Goal: Task Accomplishment & Management: Complete application form

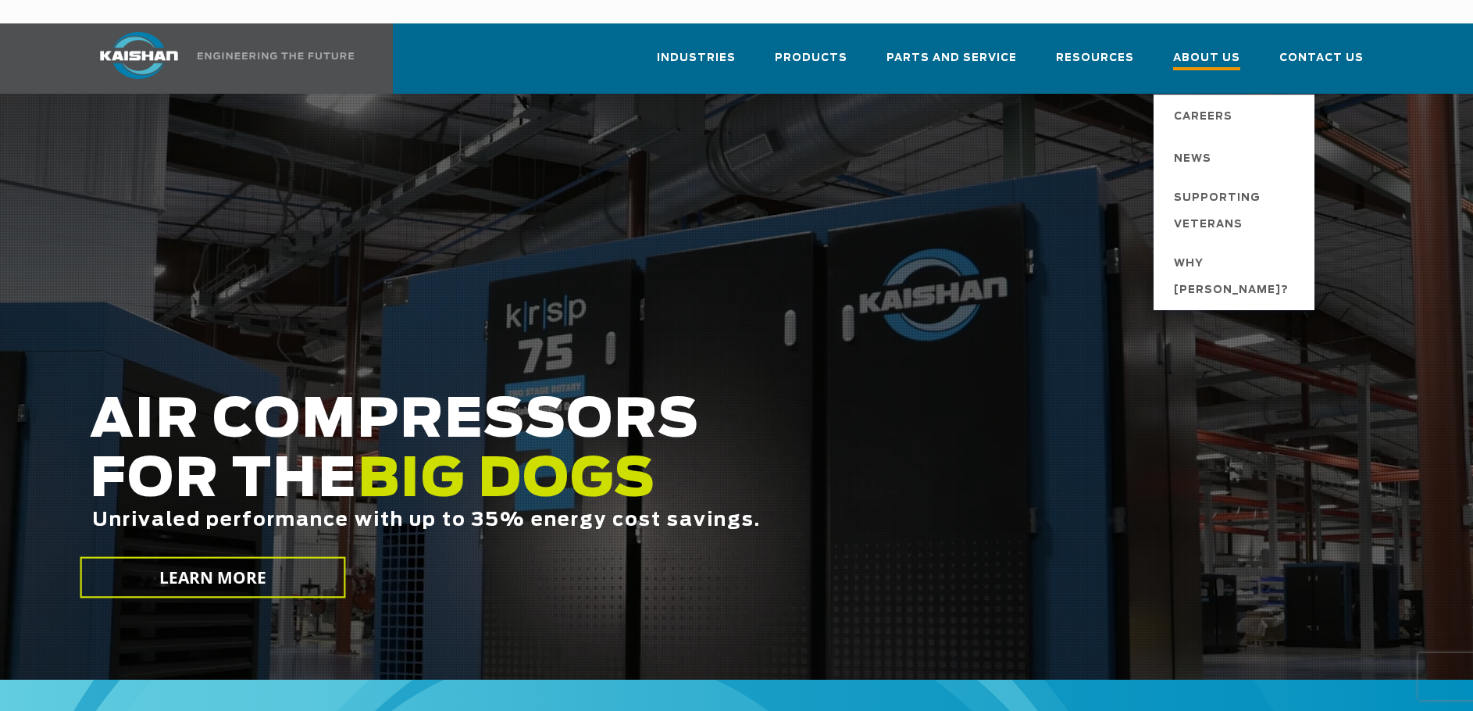
click at [1211, 49] on span "About Us" at bounding box center [1206, 59] width 67 height 21
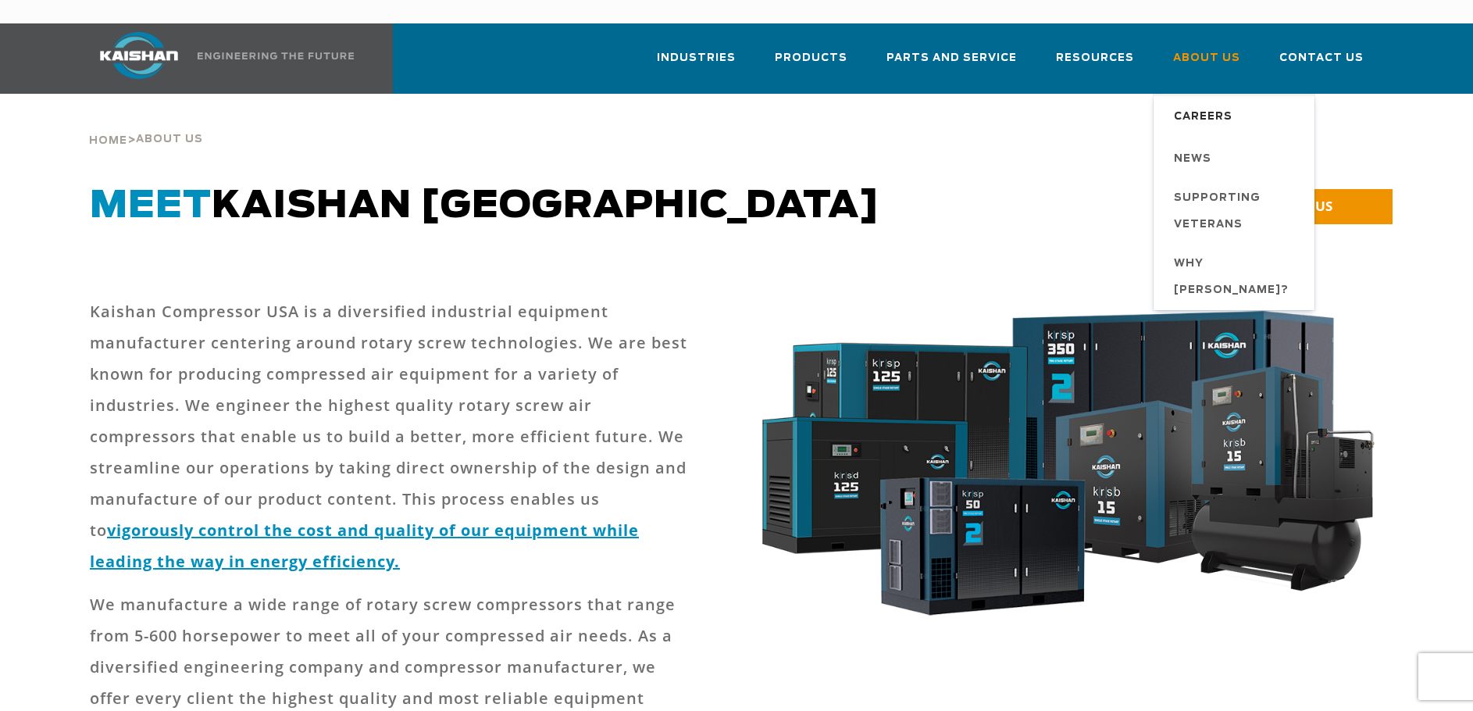
click at [1208, 104] on span "Careers" at bounding box center [1203, 117] width 59 height 27
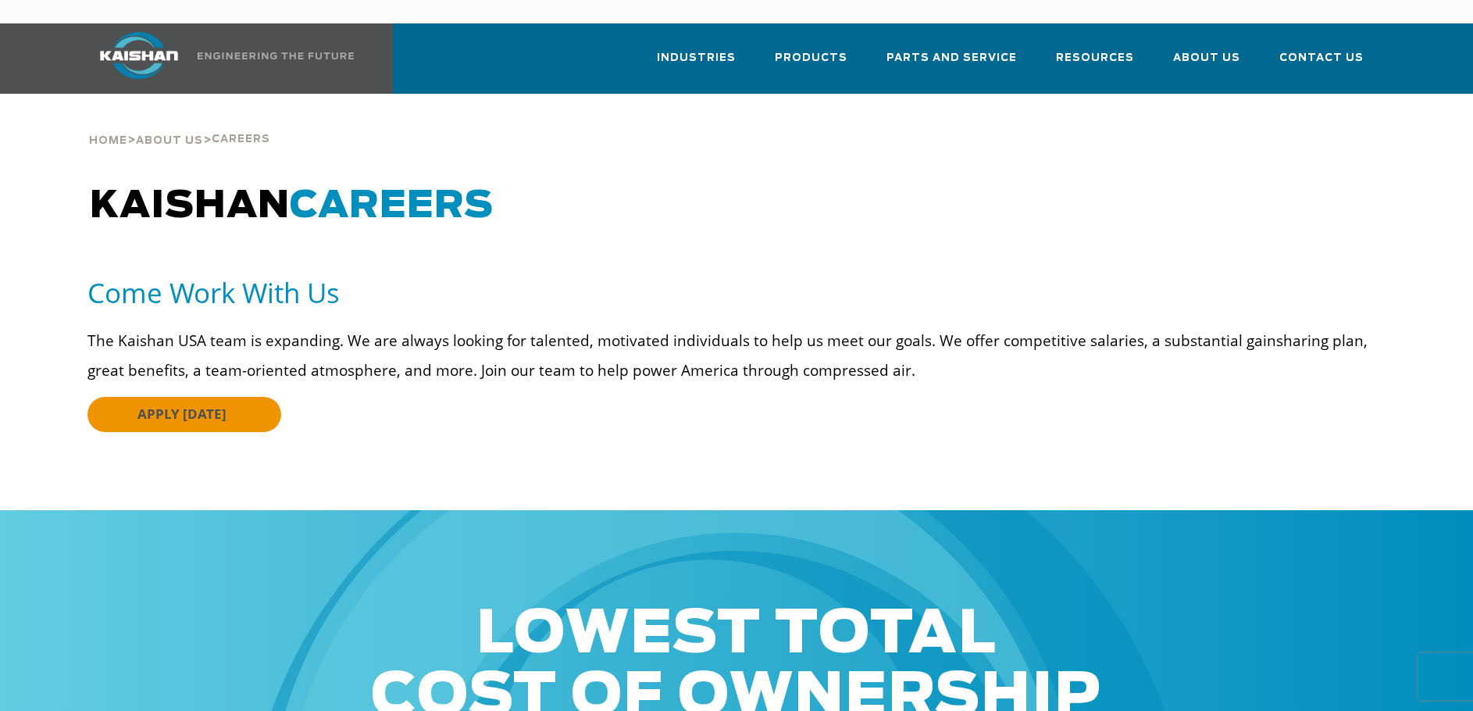
click at [188, 405] on span "APPLY TODAY" at bounding box center [181, 414] width 89 height 18
